Goal: Information Seeking & Learning: Check status

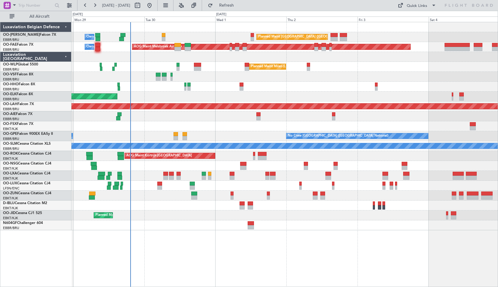
click at [207, 81] on div "Planned Maint [GEOGRAPHIC_DATA] ([GEOGRAPHIC_DATA] National) Owner [GEOGRAPHIC_…" at bounding box center [284, 126] width 426 height 208
click at [17, 5] on span at bounding box center [14, 5] width 7 height 8
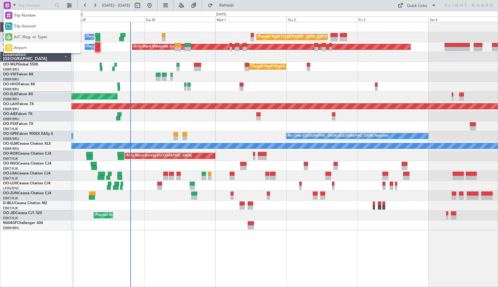
click at [26, 32] on div "A/C (Reg. or Type)" at bounding box center [42, 37] width 77 height 11
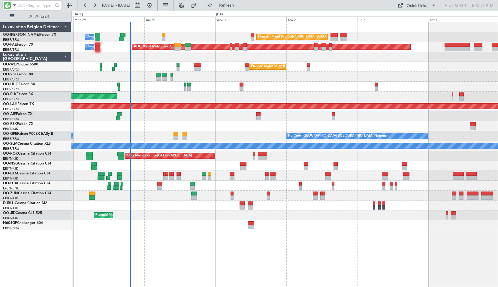
click at [25, 8] on input "text" at bounding box center [35, 5] width 35 height 9
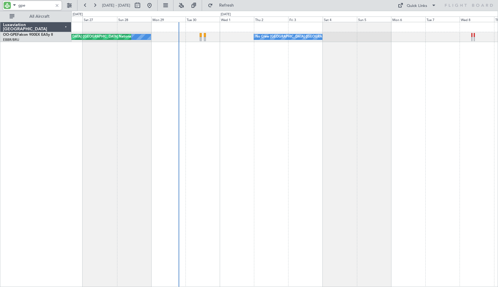
click at [207, 95] on div "No Crew [GEOGRAPHIC_DATA] ([GEOGRAPHIC_DATA] National) No Crew [GEOGRAPHIC_DATA…" at bounding box center [284, 154] width 427 height 265
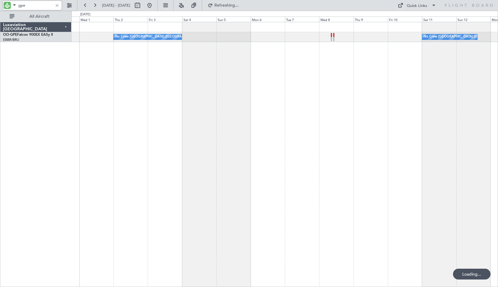
click at [159, 109] on div "No Crew [GEOGRAPHIC_DATA] ([GEOGRAPHIC_DATA] National) No Crew [GEOGRAPHIC_DATA…" at bounding box center [284, 154] width 427 height 265
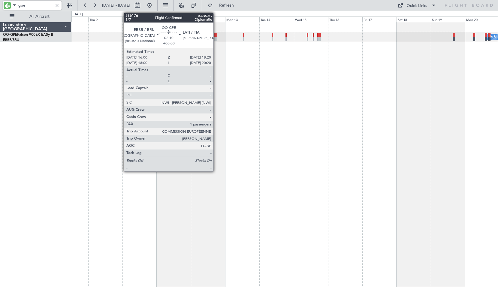
click at [207, 38] on div at bounding box center [215, 39] width 4 height 4
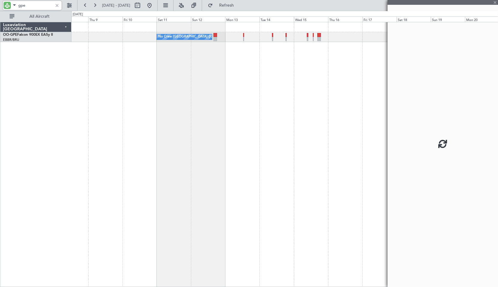
click at [207, 149] on div "No Crew [GEOGRAPHIC_DATA] ([GEOGRAPHIC_DATA] National) No Crew [GEOGRAPHIC_DATA…" at bounding box center [284, 154] width 427 height 265
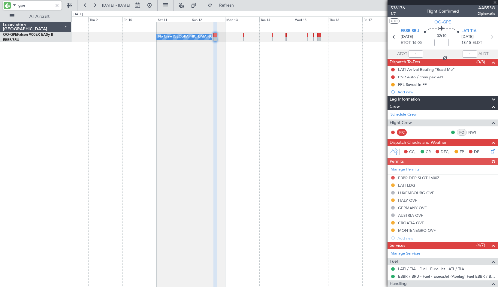
type input "gpe"
click at [207, 35] on icon at bounding box center [492, 37] width 8 height 8
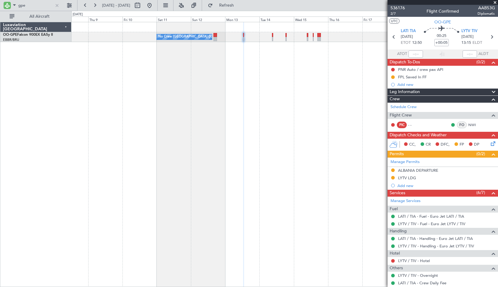
click at [176, 180] on div "No Crew [GEOGRAPHIC_DATA] ([GEOGRAPHIC_DATA] National) No Crew [GEOGRAPHIC_DATA…" at bounding box center [284, 154] width 427 height 265
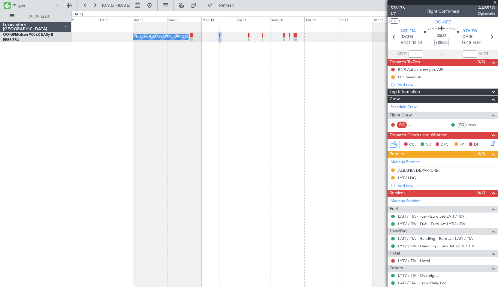
click at [207, 106] on div "No Crew [GEOGRAPHIC_DATA] ([GEOGRAPHIC_DATA] National) No Crew [GEOGRAPHIC_DATA…" at bounding box center [284, 154] width 427 height 265
click at [207, 38] on icon at bounding box center [492, 37] width 8 height 8
click at [207, 125] on div "No Crew [GEOGRAPHIC_DATA] ([GEOGRAPHIC_DATA] National) No Crew [GEOGRAPHIC_DATA…" at bounding box center [284, 154] width 427 height 265
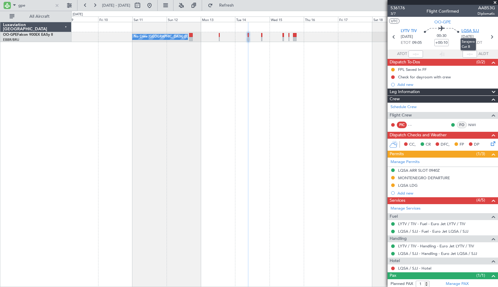
click at [207, 30] on span "LQSA SJJ" at bounding box center [470, 31] width 18 height 6
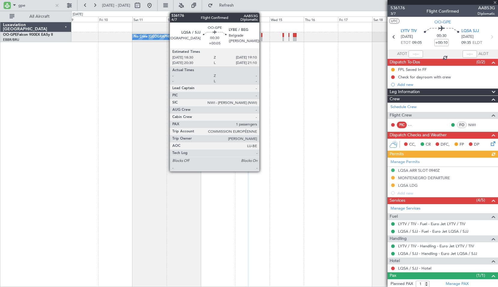
click at [207, 37] on div at bounding box center [261, 39] width 1 height 4
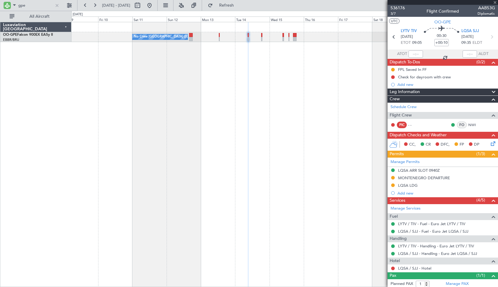
click at [207, 91] on div "Planned Maint Nurnberg No Crew [GEOGRAPHIC_DATA] (Brussels National) No Crew [G…" at bounding box center [284, 154] width 427 height 265
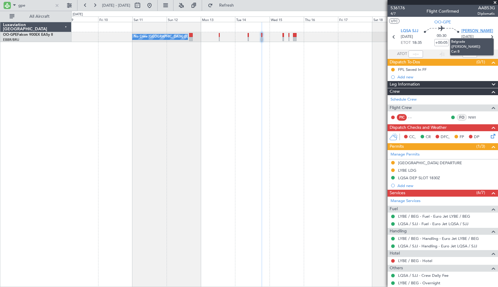
click at [207, 32] on span "[PERSON_NAME]" at bounding box center [477, 31] width 32 height 6
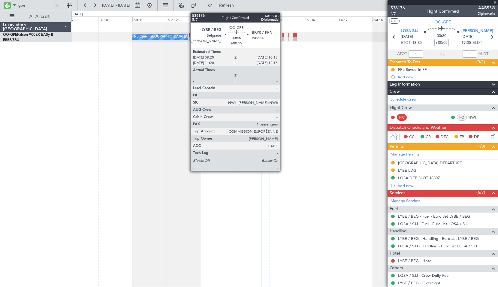
click at [207, 37] on div at bounding box center [284, 35] width 2 height 4
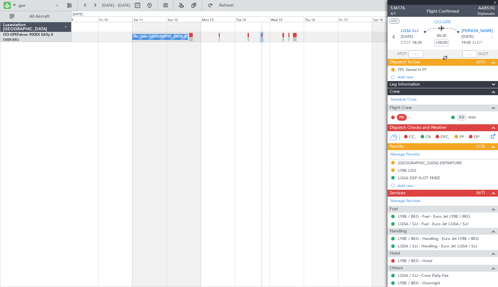
click at [207, 80] on div "Planned Maint Nurnberg No Crew [GEOGRAPHIC_DATA] (Brussels National) No Crew [G…" at bounding box center [284, 154] width 427 height 265
type input "+00:15"
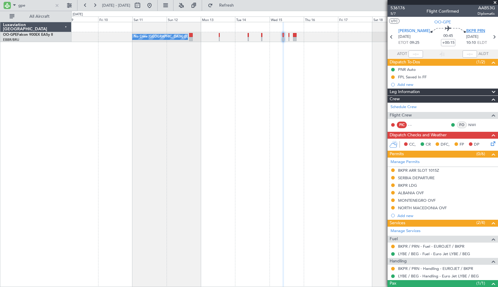
click at [207, 29] on span "BKPR PRN" at bounding box center [475, 31] width 19 height 6
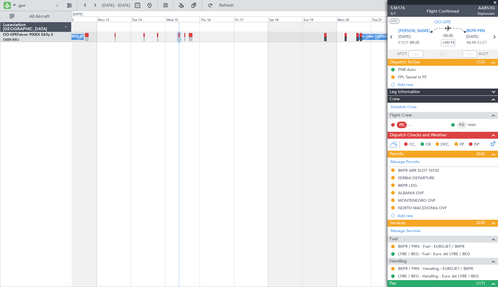
click at [207, 139] on div "Planned Maint Nurnberg No Crew [GEOGRAPHIC_DATA] (Brussels National) No Crew [G…" at bounding box center [284, 154] width 427 height 265
